Goal: Transaction & Acquisition: Purchase product/service

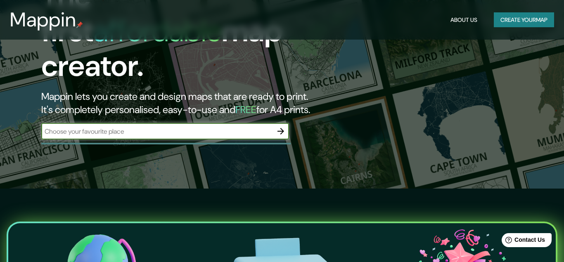
scroll to position [341, 0]
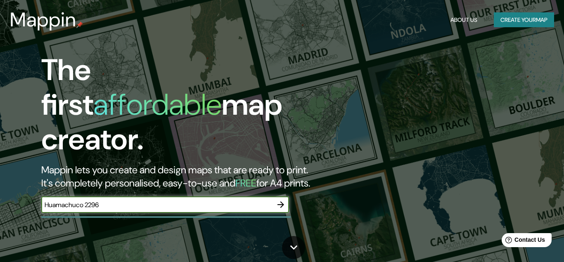
type input "Huamachuco 2296"
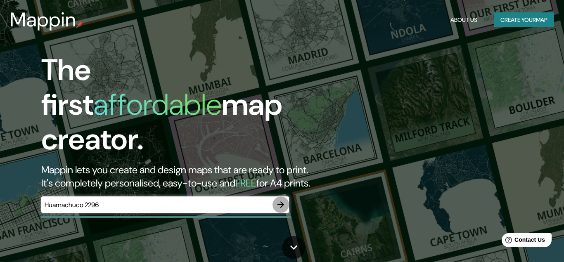
click at [278, 200] on icon "button" at bounding box center [281, 205] width 10 height 10
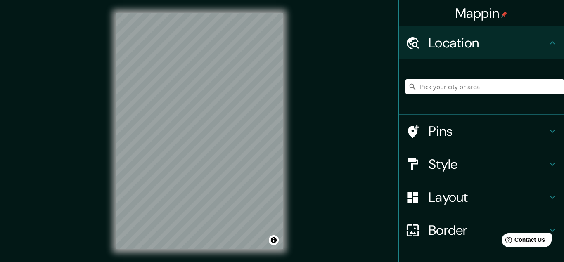
click at [444, 80] on input "Pick your city or area" at bounding box center [485, 86] width 159 height 15
paste input "Huamachuco 2296"
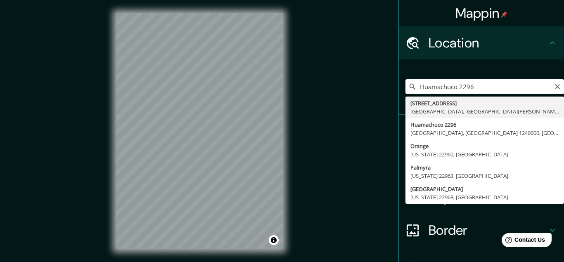
type input "[STREET_ADDRESS][PERSON_NAME]"
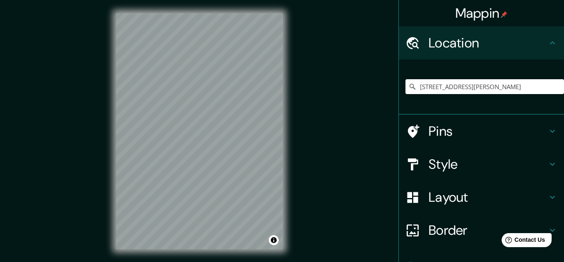
click at [544, 200] on h4 "Layout" at bounding box center [488, 197] width 119 height 17
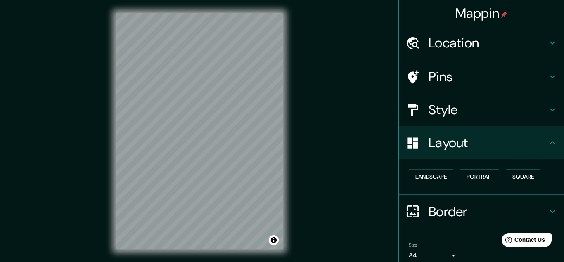
click at [438, 166] on div "Landscape [GEOGRAPHIC_DATA]" at bounding box center [485, 177] width 159 height 22
click at [437, 173] on button "Landscape" at bounding box center [431, 176] width 45 height 15
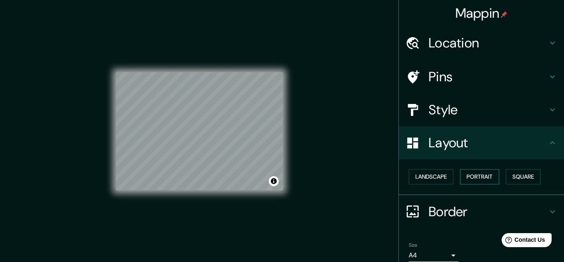
click at [479, 178] on button "Portrait" at bounding box center [479, 176] width 39 height 15
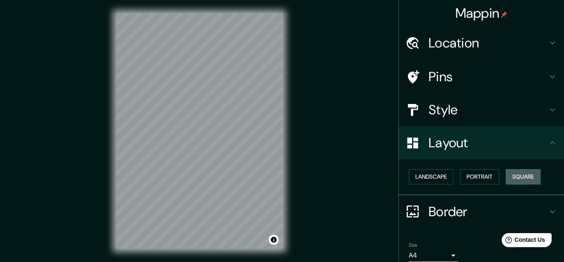
click at [512, 175] on button "Square" at bounding box center [523, 176] width 35 height 15
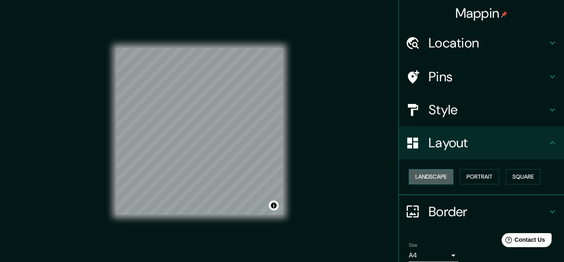
click at [414, 180] on button "Landscape" at bounding box center [431, 176] width 45 height 15
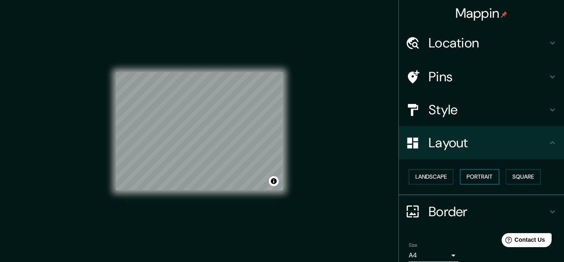
click at [467, 176] on button "Portrait" at bounding box center [479, 176] width 39 height 15
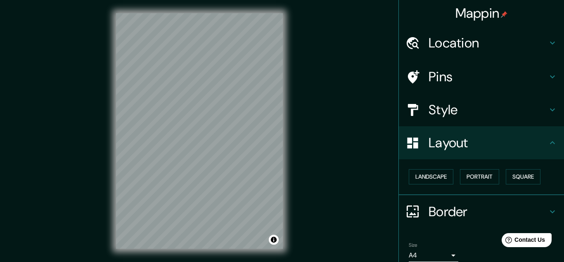
click at [523, 95] on div "Style" at bounding box center [481, 109] width 165 height 33
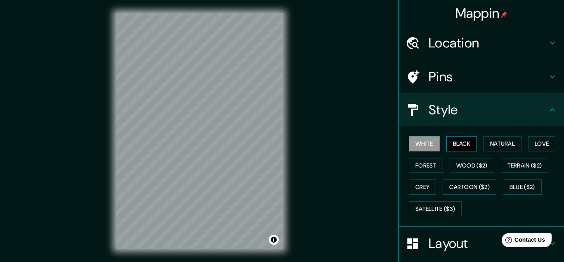
click at [474, 146] on button "Black" at bounding box center [461, 143] width 31 height 15
click at [505, 147] on button "Natural" at bounding box center [503, 143] width 38 height 15
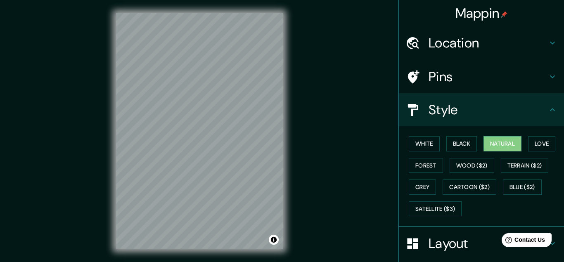
click at [529, 145] on div "White Black Natural Love Forest Wood ($2) Terrain ($2) Grey Cartoon ($2) Blue (…" at bounding box center [485, 176] width 159 height 87
click at [537, 145] on button "Love" at bounding box center [541, 143] width 27 height 15
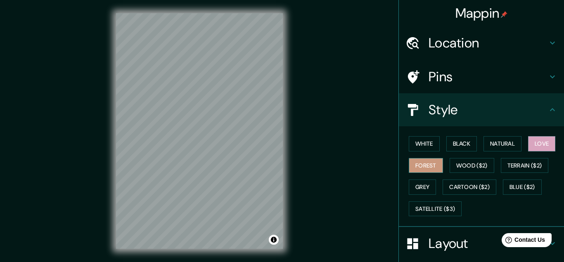
click at [437, 168] on button "Forest" at bounding box center [426, 165] width 34 height 15
click at [474, 171] on button "Wood ($2)" at bounding box center [472, 165] width 45 height 15
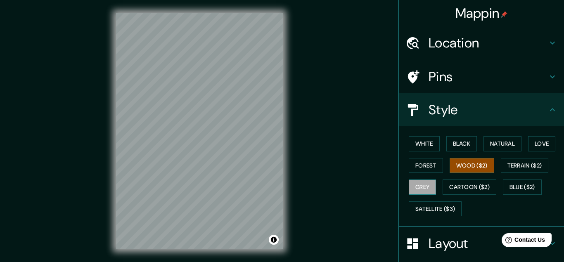
click at [425, 188] on button "Grey" at bounding box center [422, 187] width 27 height 15
click at [531, 171] on button "Terrain ($2)" at bounding box center [525, 165] width 48 height 15
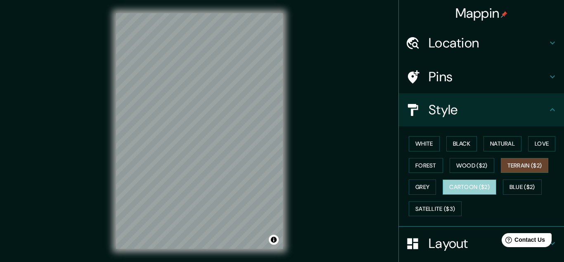
click at [480, 186] on button "Cartoon ($2)" at bounding box center [470, 187] width 54 height 15
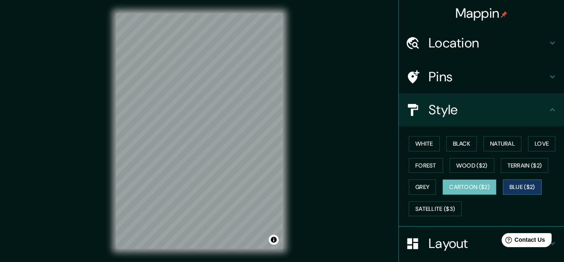
click at [518, 183] on button "Blue ($2)" at bounding box center [522, 187] width 39 height 15
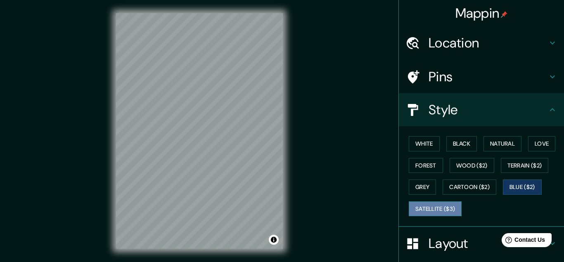
click at [432, 206] on button "Satellite ($3)" at bounding box center [435, 209] width 53 height 15
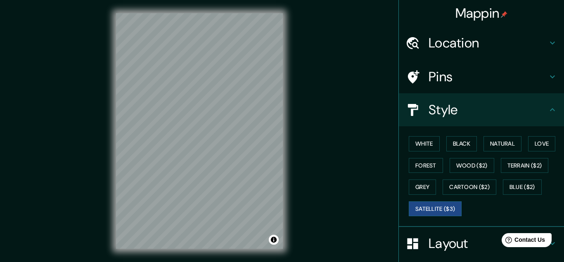
click at [138, 256] on div "© Mapbox © OpenStreetMap Improve this map © Maxar" at bounding box center [199, 131] width 193 height 263
click at [296, 217] on div "© Mapbox © OpenStreetMap Improve this map © Maxar" at bounding box center [199, 131] width 193 height 263
click at [299, 50] on div "Mappin Location Avenida Huamachuco 2296, San Clemente, Región del Maule 3520000…" at bounding box center [282, 138] width 564 height 276
click at [555, 28] on div "Location" at bounding box center [481, 42] width 165 height 33
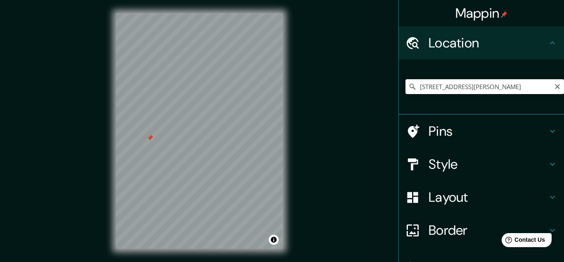
click at [515, 92] on input "Avenida Huamachuco 2296, San Clemente, Región del Maule 3520000, Chile" at bounding box center [485, 86] width 159 height 15
click at [500, 129] on h4 "Pins" at bounding box center [488, 131] width 119 height 17
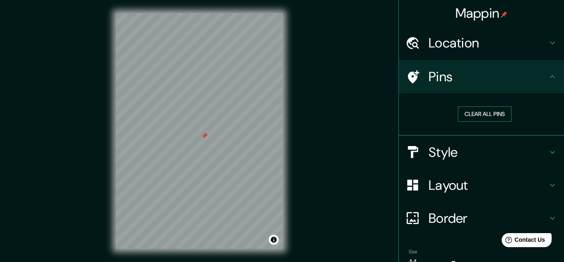
click at [486, 117] on button "Clear all pins" at bounding box center [485, 114] width 54 height 15
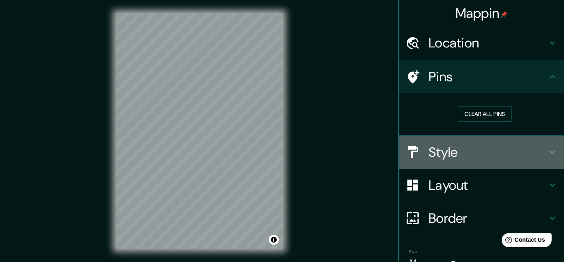
click at [487, 154] on h4 "Style" at bounding box center [488, 152] width 119 height 17
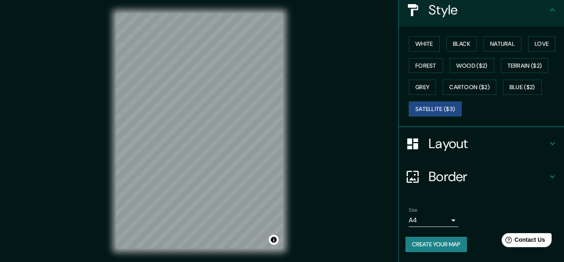
click at [497, 147] on h4 "Layout" at bounding box center [488, 143] width 119 height 17
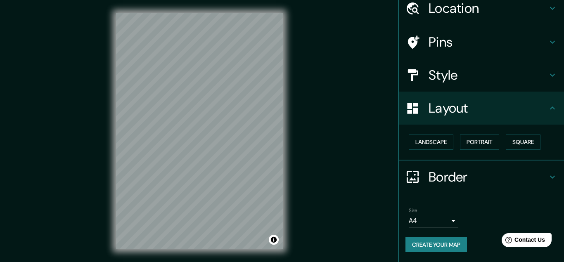
scroll to position [35, 0]
click at [440, 140] on button "Landscape" at bounding box center [431, 142] width 45 height 15
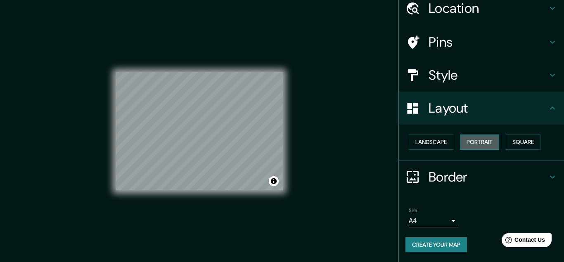
click at [477, 137] on button "Portrait" at bounding box center [479, 142] width 39 height 15
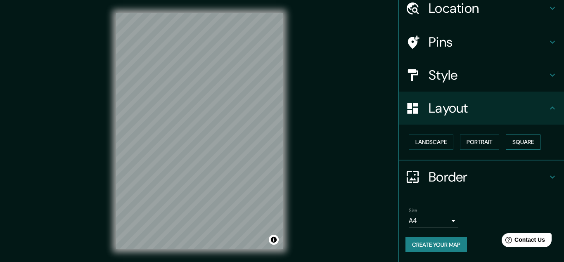
click at [525, 140] on button "Square" at bounding box center [523, 142] width 35 height 15
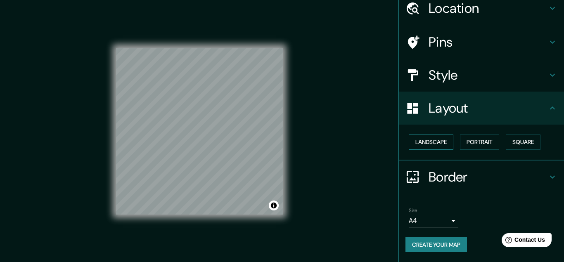
click at [434, 139] on button "Landscape" at bounding box center [431, 142] width 45 height 15
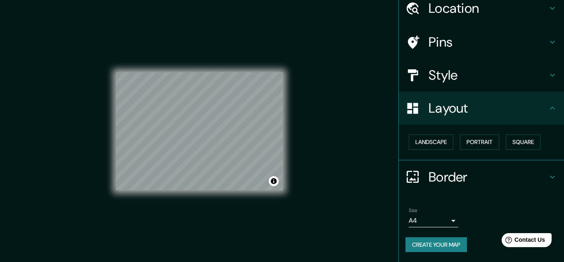
scroll to position [14, 0]
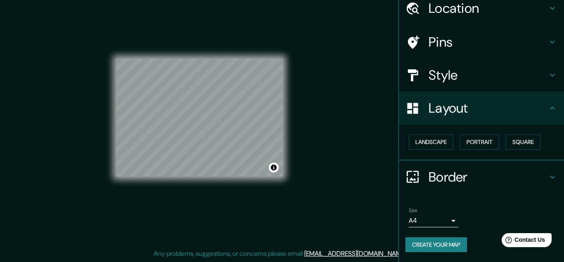
click at [546, 178] on h4 "Border" at bounding box center [488, 177] width 119 height 17
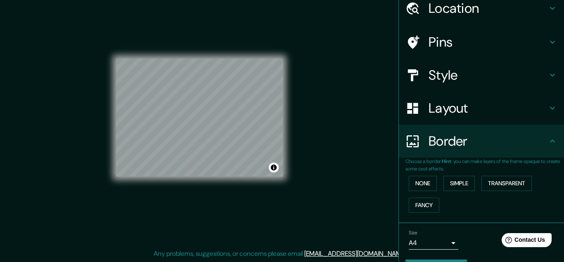
scroll to position [57, 0]
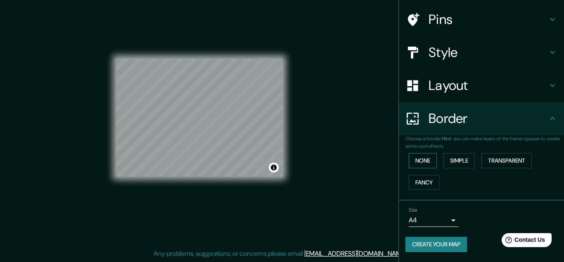
click at [435, 166] on button "None" at bounding box center [423, 160] width 28 height 15
click at [465, 156] on button "Simple" at bounding box center [459, 160] width 31 height 15
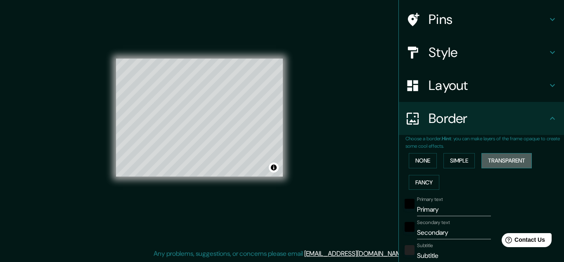
click at [501, 157] on button "Transparent" at bounding box center [507, 160] width 50 height 15
click at [431, 178] on button "Fancy" at bounding box center [424, 182] width 31 height 15
click at [428, 156] on button "None" at bounding box center [423, 160] width 28 height 15
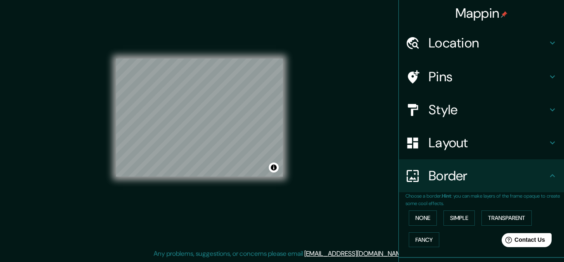
scroll to position [0, 0]
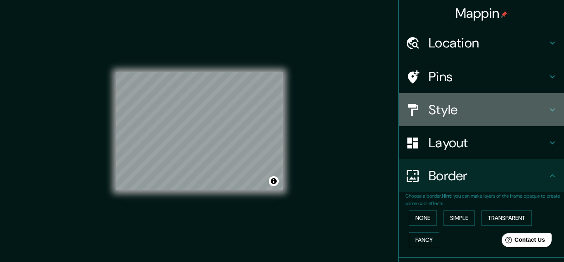
click at [521, 110] on h4 "Style" at bounding box center [488, 110] width 119 height 17
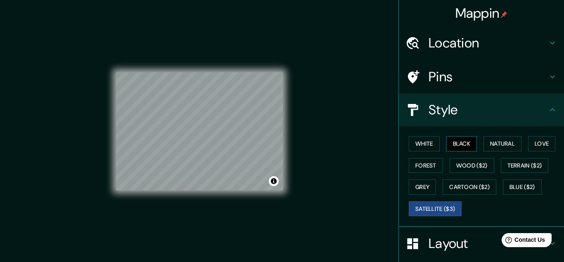
click at [465, 145] on button "Black" at bounding box center [461, 143] width 31 height 15
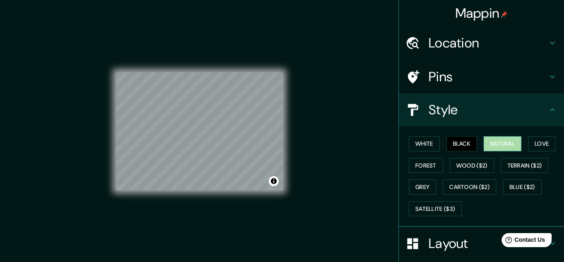
click at [486, 138] on button "Natural" at bounding box center [503, 143] width 38 height 15
click at [229, 205] on div "© Mapbox © OpenStreetMap Improve this map" at bounding box center [199, 131] width 167 height 236
